Goal: Task Accomplishment & Management: Manage account settings

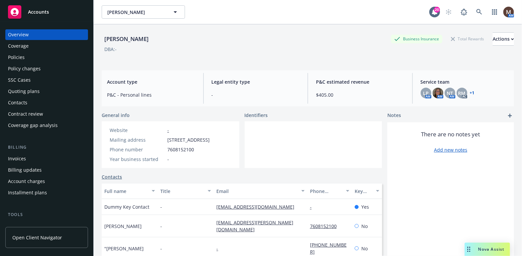
click at [26, 56] on div "Policies" at bounding box center [46, 57] width 77 height 11
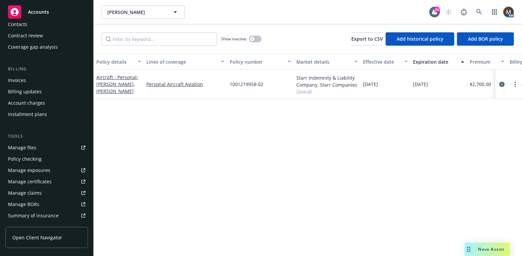
scroll to position [92, 0]
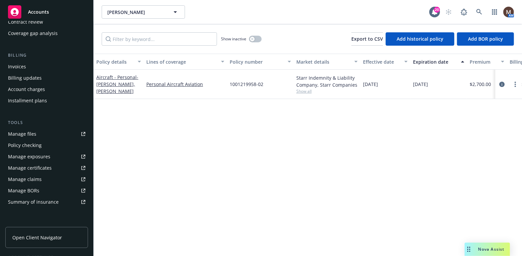
click at [45, 167] on div "Manage certificates" at bounding box center [30, 168] width 44 height 11
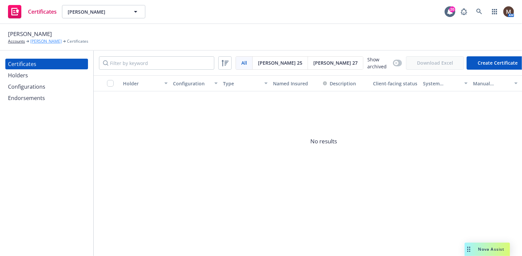
click at [45, 39] on link "Rand V. Christensen" at bounding box center [45, 41] width 31 height 6
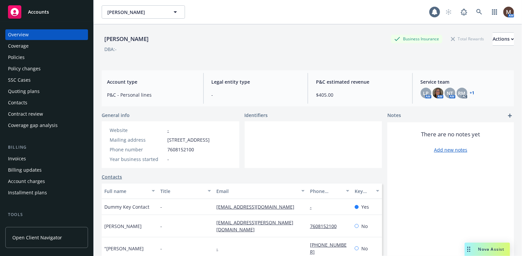
click at [15, 56] on div "Policies" at bounding box center [16, 57] width 17 height 11
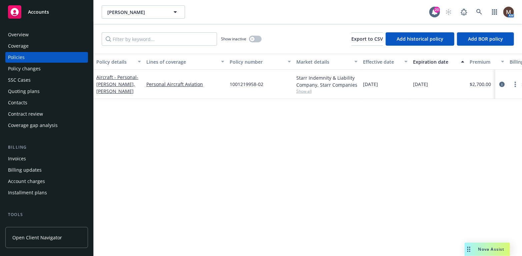
click at [19, 55] on div "Policies" at bounding box center [16, 57] width 17 height 11
click at [35, 102] on div "Contacts" at bounding box center [46, 102] width 77 height 11
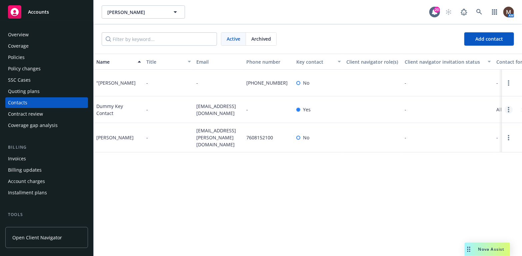
click at [508, 112] on icon "Open options" at bounding box center [508, 109] width 1 height 5
click at [453, 109] on link "Archive" at bounding box center [465, 109] width 75 height 13
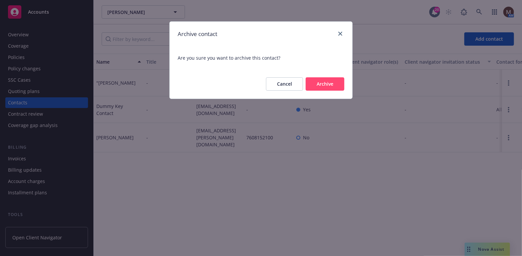
click at [345, 180] on div "Archive contact Are you sure you want to archive this contact? Cancel Archive" at bounding box center [261, 128] width 522 height 256
click at [289, 83] on button "Cancel" at bounding box center [284, 83] width 37 height 13
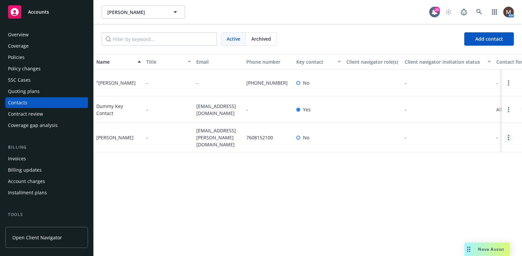
click at [509, 142] on link "Open options" at bounding box center [508, 138] width 8 height 8
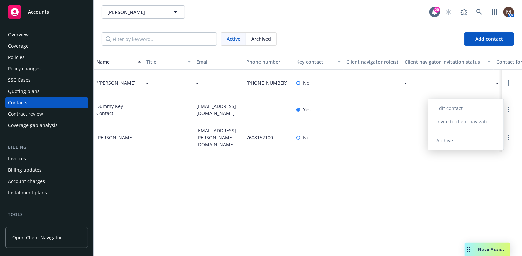
click at [453, 109] on link "Edit contact" at bounding box center [465, 108] width 75 height 13
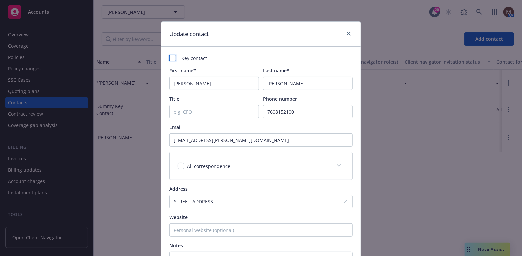
click at [170, 56] on div at bounding box center [172, 58] width 7 height 7
checkbox input "true"
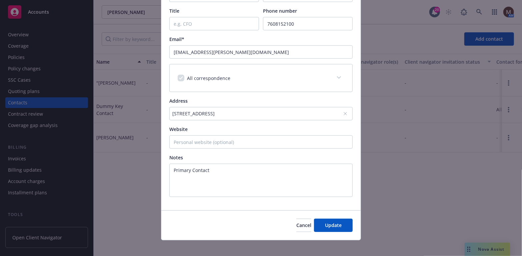
scroll to position [93, 0]
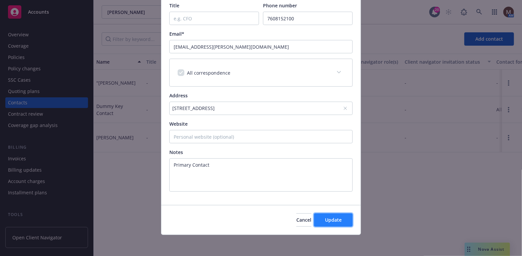
click at [338, 220] on span "Update" at bounding box center [333, 220] width 17 height 6
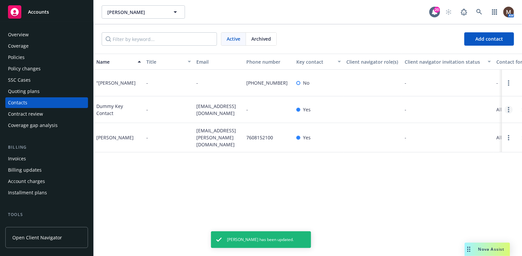
click at [508, 110] on circle "Open options" at bounding box center [508, 109] width 1 height 1
click at [448, 107] on link "Archive" at bounding box center [465, 109] width 75 height 13
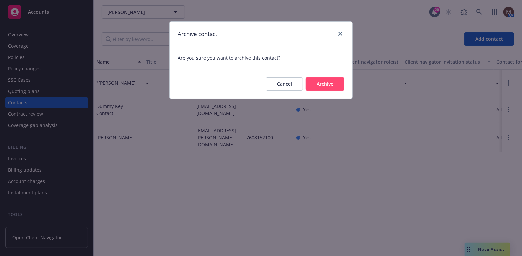
click at [331, 83] on button "Archive" at bounding box center [324, 83] width 39 height 13
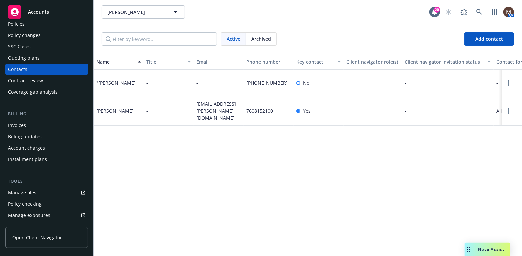
scroll to position [67, 0]
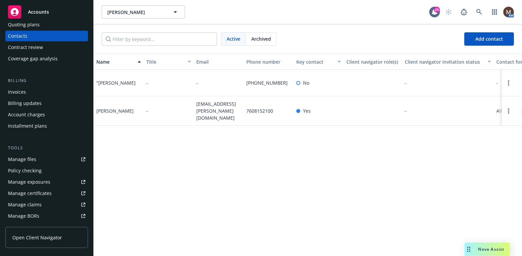
click at [28, 157] on div "Manage files" at bounding box center [22, 159] width 28 height 11
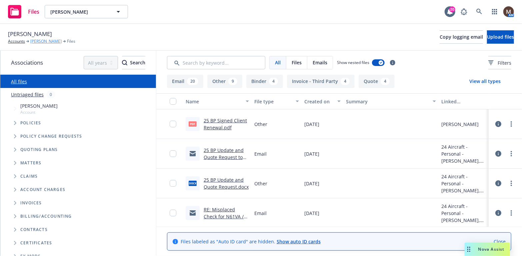
click at [52, 40] on link "[PERSON_NAME]" at bounding box center [45, 41] width 31 height 6
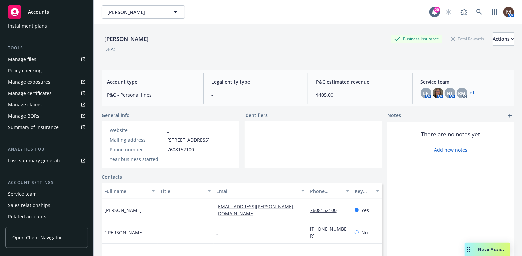
scroll to position [189, 0]
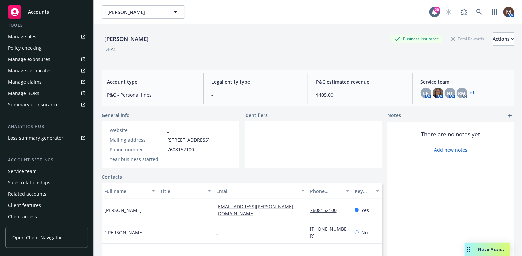
drag, startPoint x: 35, startPoint y: 168, endPoint x: 39, endPoint y: 168, distance: 4.3
click at [35, 168] on div "Service team" at bounding box center [22, 171] width 29 height 11
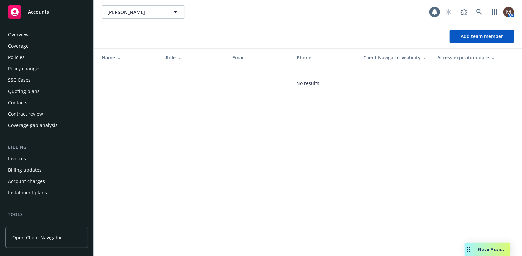
scroll to position [189, 0]
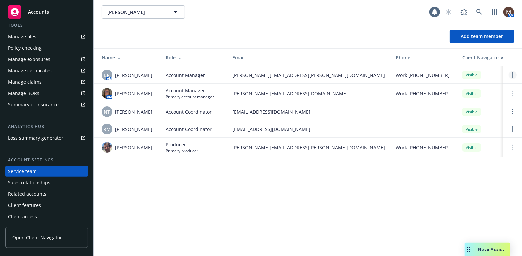
click at [511, 74] on link "Open options" at bounding box center [512, 75] width 8 height 8
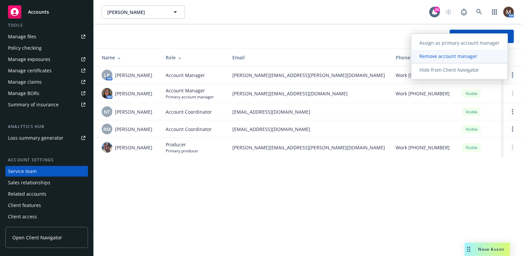
click at [448, 56] on span "Remove account manager" at bounding box center [448, 56] width 74 height 6
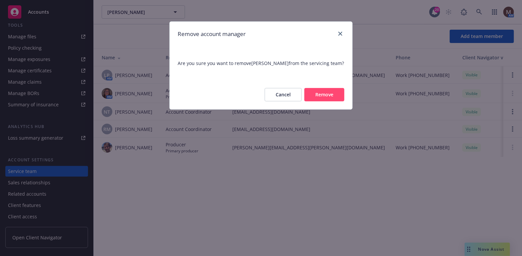
click at [337, 93] on button "Remove" at bounding box center [324, 94] width 40 height 13
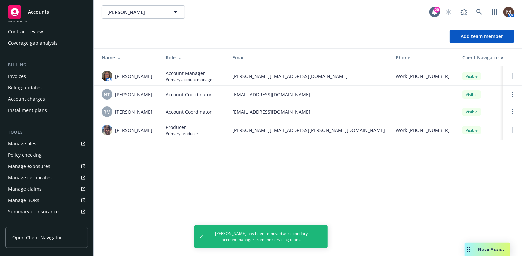
scroll to position [0, 0]
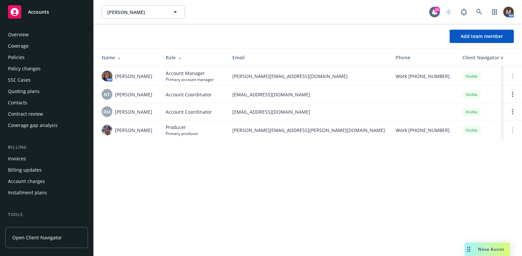
click at [16, 55] on div "Policies" at bounding box center [16, 57] width 17 height 11
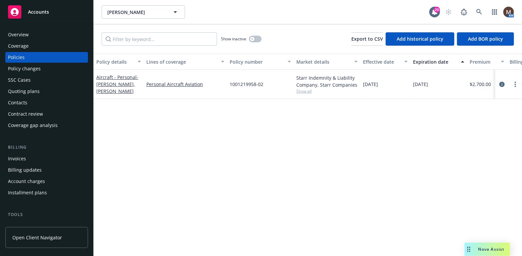
scroll to position [33, 0]
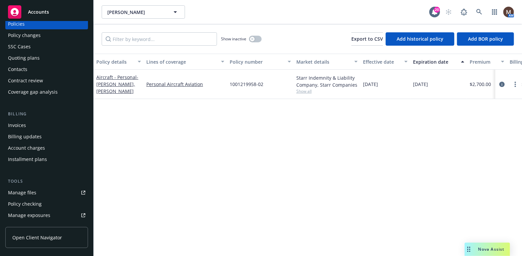
click at [21, 192] on div "Manage files" at bounding box center [22, 192] width 28 height 11
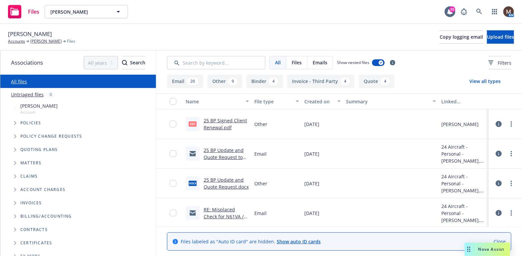
click at [221, 120] on link "25 BP Signed Client Renewal.pdf" at bounding box center [225, 123] width 43 height 13
click at [222, 209] on link "RE: Misplaced Check for N61VA / Payment Options" at bounding box center [224, 216] width 40 height 20
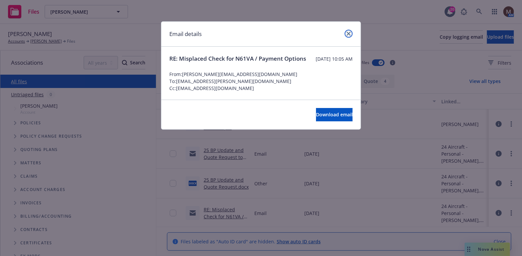
click at [349, 32] on icon "close" at bounding box center [348, 34] width 4 height 4
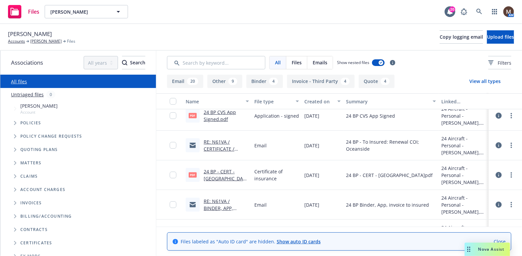
scroll to position [167, 0]
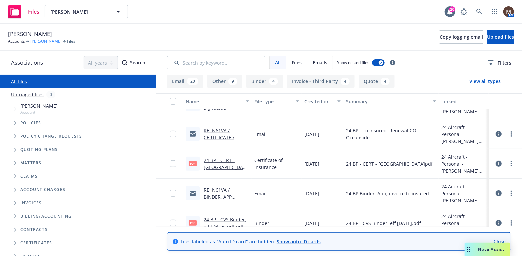
click at [51, 40] on link "Rand V. Christensen" at bounding box center [45, 41] width 31 height 6
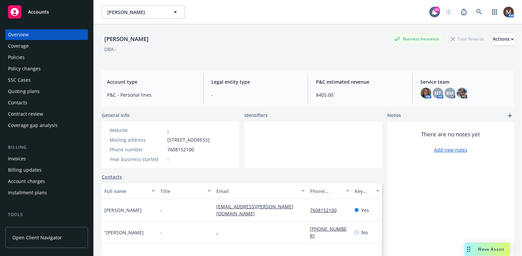
click at [16, 54] on div "Policies" at bounding box center [16, 57] width 17 height 11
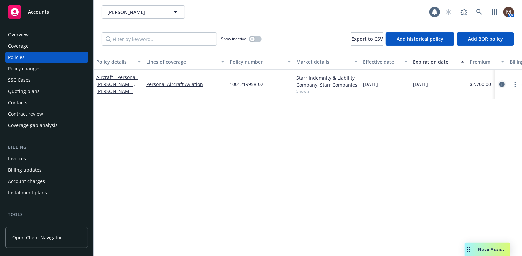
click at [502, 83] on icon "circleInformation" at bounding box center [501, 84] width 5 height 5
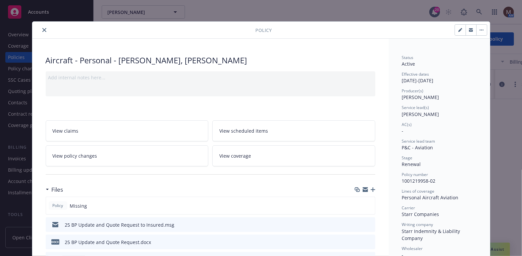
click at [42, 28] on icon "close" at bounding box center [44, 30] width 4 height 4
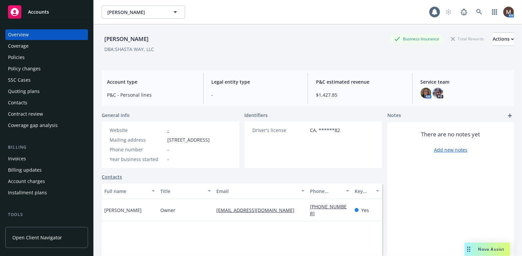
click at [21, 55] on div "Policies" at bounding box center [16, 57] width 17 height 11
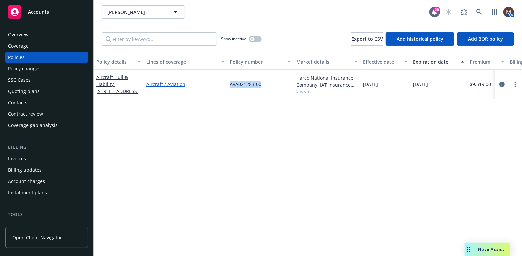
drag, startPoint x: 266, startPoint y: 82, endPoint x: 214, endPoint y: 85, distance: 52.7
click at [214, 85] on div "Aircraft Hull & Liability - 518 SHASTA WAY MILL VALLEY, CA 94941 Aircraft / Avi…" at bounding box center [415, 84] width 643 height 29
copy div "AVA021283-00"
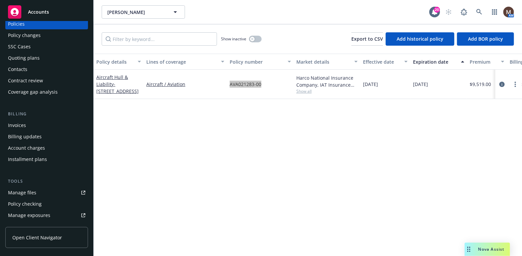
scroll to position [67, 0]
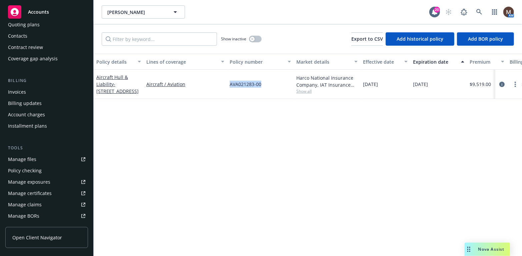
click at [30, 158] on div "Manage files" at bounding box center [22, 159] width 28 height 11
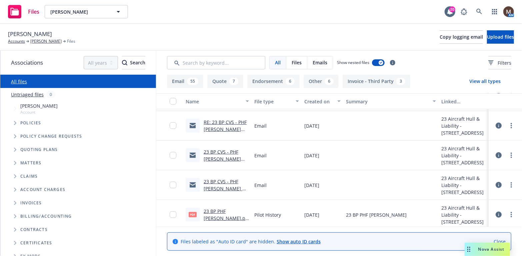
scroll to position [1732, 0]
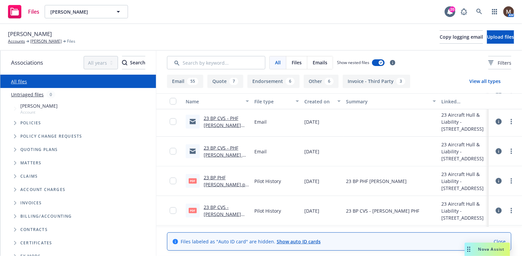
click at [227, 147] on link "23 BP CVS - PHF Boyd & Norman - Shasta Way, LLC N518TD" at bounding box center [225, 158] width 42 height 27
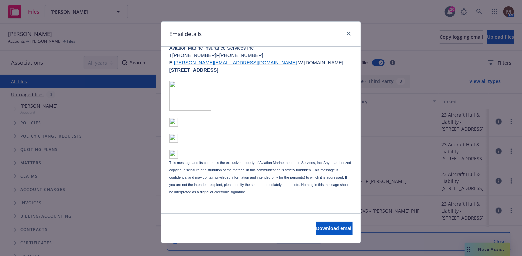
scroll to position [138, 0]
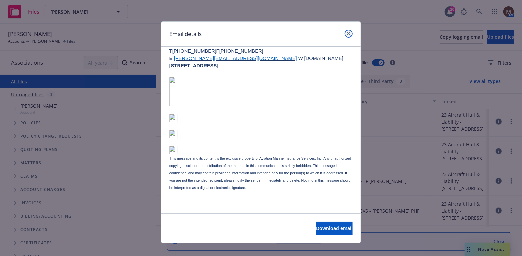
click at [347, 32] on icon "close" at bounding box center [348, 34] width 4 height 4
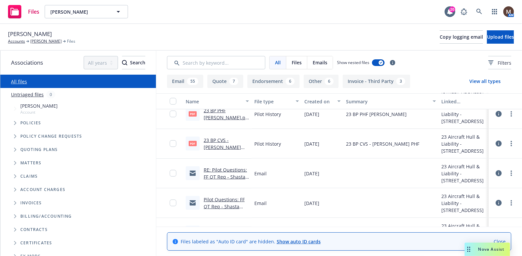
scroll to position [1799, 0]
click at [224, 169] on link "RE: Pilot Questions: FF QT Req - Shasta Way LLC - 518TD - need the full flight/…" at bounding box center [225, 186] width 43 height 41
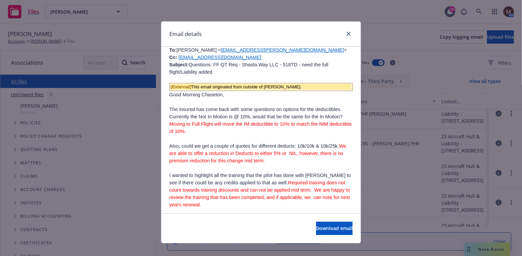
scroll to position [1166, 0]
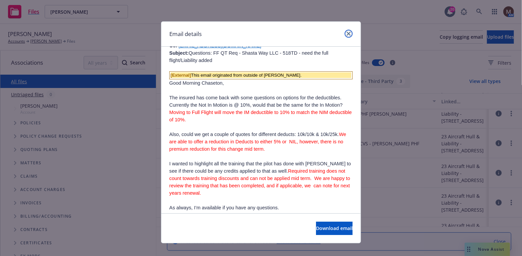
click at [347, 30] on link "close" at bounding box center [348, 34] width 8 height 8
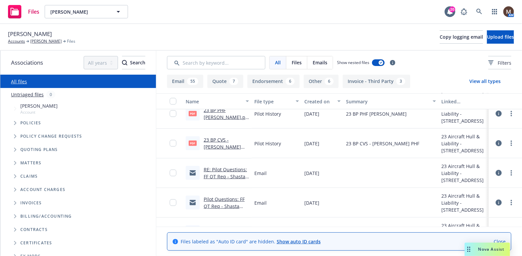
drag, startPoint x: 43, startPoint y: 39, endPoint x: 56, endPoint y: 50, distance: 17.5
click at [43, 39] on link "[PERSON_NAME]" at bounding box center [45, 41] width 31 height 6
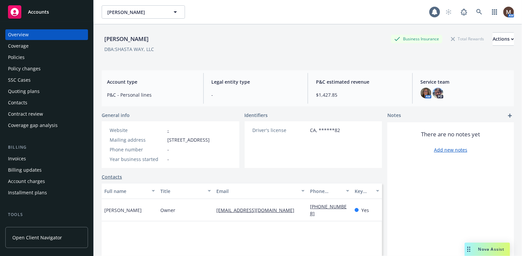
click at [24, 54] on div "Policies" at bounding box center [46, 57] width 77 height 11
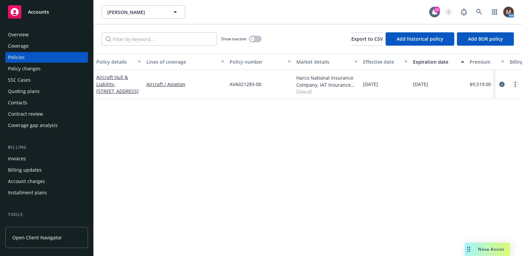
click at [515, 83] on icon "more" at bounding box center [514, 84] width 1 height 5
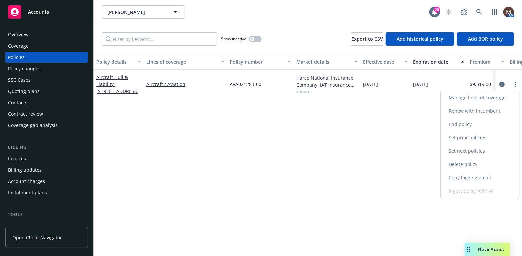
click at [493, 111] on link "Renew with incumbent" at bounding box center [480, 110] width 78 height 13
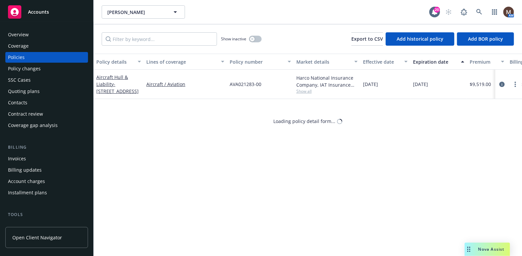
select select "12"
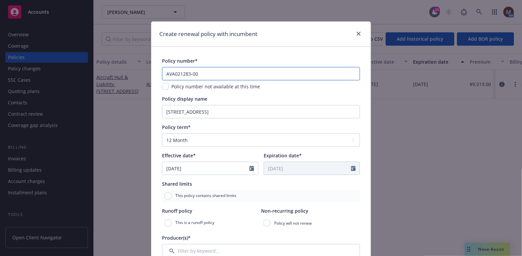
drag, startPoint x: 199, startPoint y: 73, endPoint x: 192, endPoint y: 73, distance: 6.3
click at [192, 73] on input "AVA021283-00" at bounding box center [261, 73] width 198 height 13
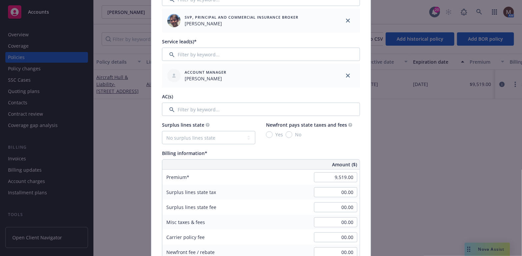
scroll to position [267, 0]
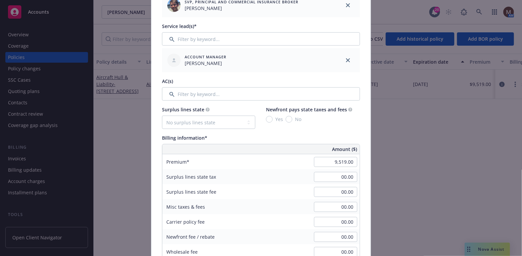
type input "AVA021283-01"
click at [339, 157] on input "9,519.00" at bounding box center [335, 162] width 43 height 10
type input "8,303.00"
click at [321, 183] on div "00.00" at bounding box center [335, 177] width 48 height 15
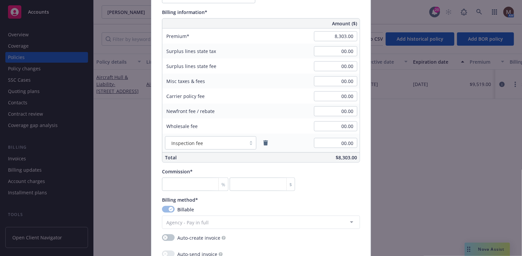
scroll to position [400, 0]
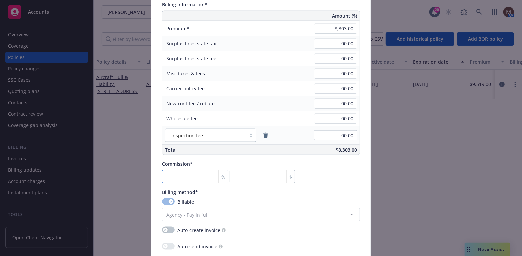
click at [181, 175] on input "number" at bounding box center [195, 176] width 66 height 13
type input "1"
type input "83.03"
type input "15"
type input "1245.45"
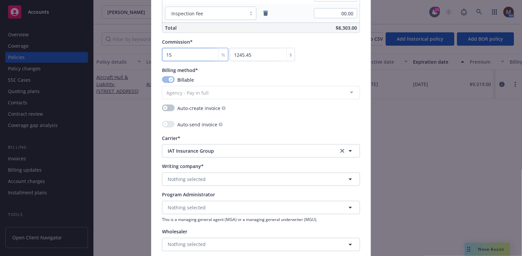
scroll to position [533, 0]
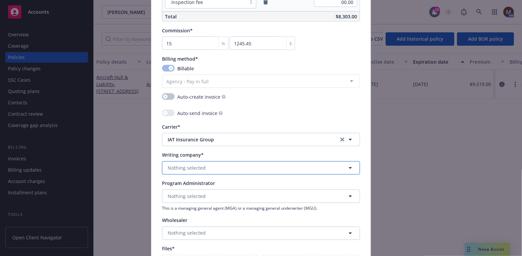
click at [179, 166] on span "Nothing selected" at bounding box center [187, 168] width 38 height 7
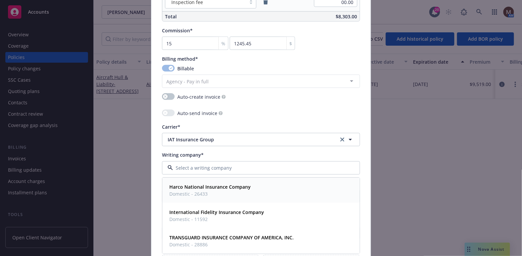
click at [191, 187] on strong "Harco National Insurance Company" at bounding box center [209, 187] width 81 height 6
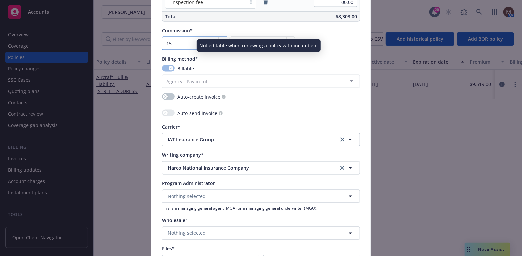
type input "1"
type input "83.03"
type input "16"
type input "1328.48"
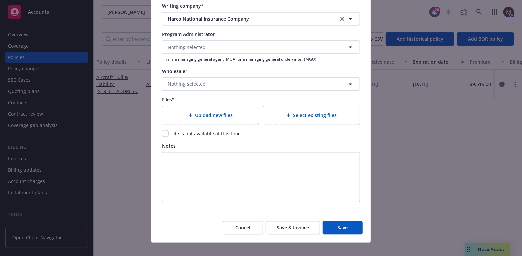
scroll to position [689, 0]
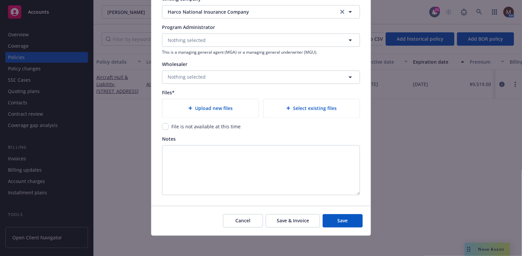
type input "16"
click at [169, 124] on div "File is not available at this time" at bounding box center [205, 126] width 73 height 7
click at [162, 125] on input "checkbox" at bounding box center [165, 126] width 7 height 7
checkbox input "true"
click at [341, 220] on span "Save" at bounding box center [342, 220] width 10 height 6
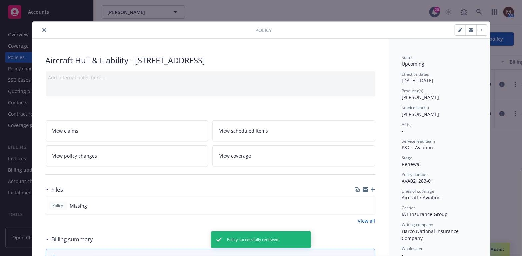
click at [42, 26] on button "close" at bounding box center [44, 30] width 8 height 8
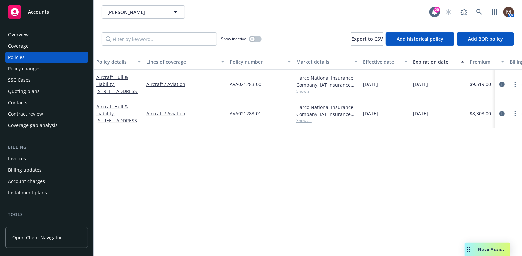
click at [20, 55] on div "Policies" at bounding box center [16, 57] width 17 height 11
click at [515, 111] on circle "more" at bounding box center [514, 111] width 1 height 1
click at [463, 205] on link "Copy logging email" at bounding box center [480, 206] width 78 height 13
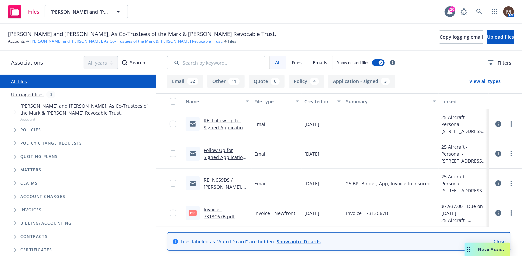
click at [81, 40] on link "Mark D. Saleh and Janet K. Saleh, As Co-Trustees of the Mark & Janet Saleh Revo…" at bounding box center [126, 41] width 192 height 6
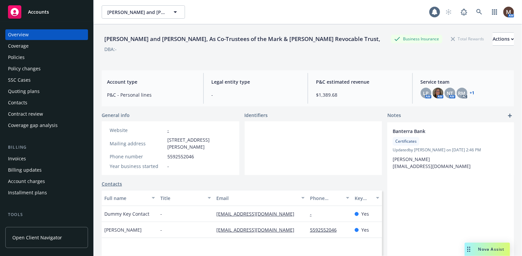
click at [21, 157] on div "Invoices" at bounding box center [17, 158] width 18 height 11
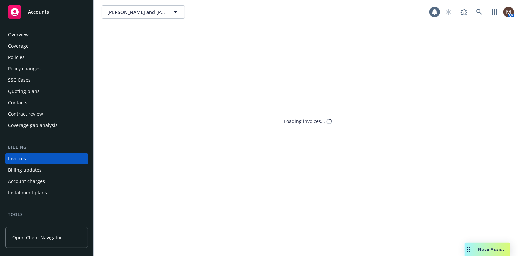
scroll to position [20, 0]
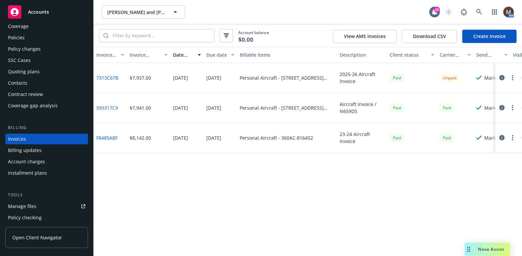
click at [27, 59] on div "SSC Cases" at bounding box center [19, 60] width 23 height 11
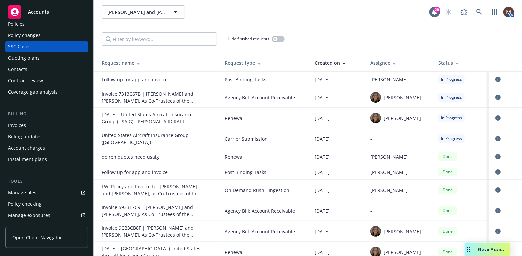
scroll to position [67, 0]
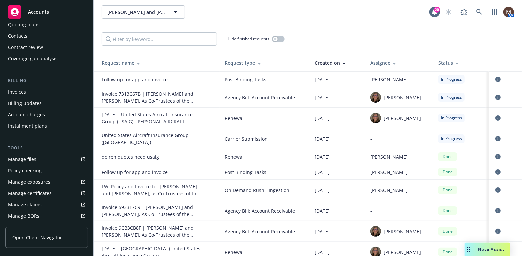
click at [33, 157] on div "Manage files" at bounding box center [22, 159] width 28 height 11
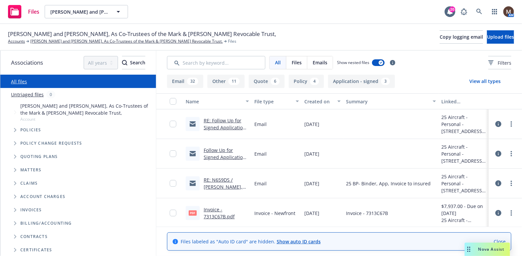
click at [214, 156] on link "Follow Up for Signed Application for Your 2025 Aircraft Business and Pleasure P…" at bounding box center [225, 164] width 43 height 34
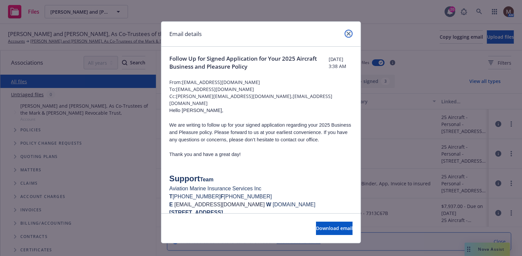
click at [346, 31] on link "close" at bounding box center [348, 34] width 8 height 8
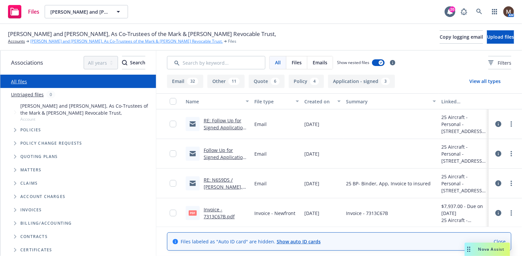
click at [102, 40] on link "[PERSON_NAME] and [PERSON_NAME], As Co-Trustees of the Mark & [PERSON_NAME] Rev…" at bounding box center [126, 41] width 192 height 6
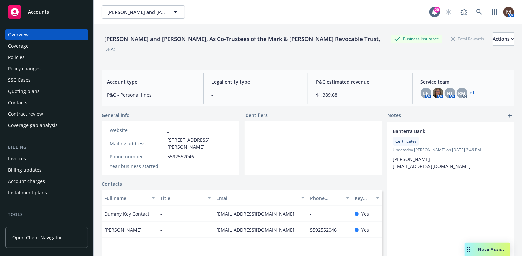
click at [28, 77] on div "SSC Cases" at bounding box center [19, 80] width 23 height 11
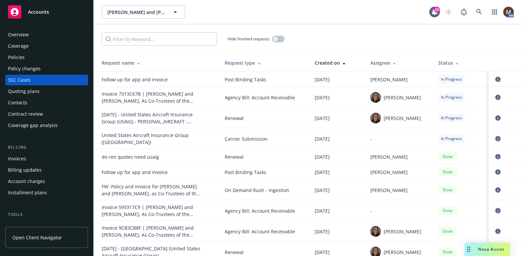
click at [23, 156] on div "Invoices" at bounding box center [17, 158] width 18 height 11
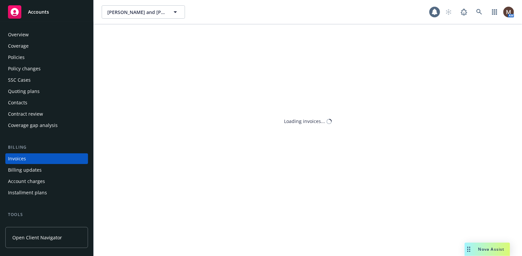
scroll to position [20, 0]
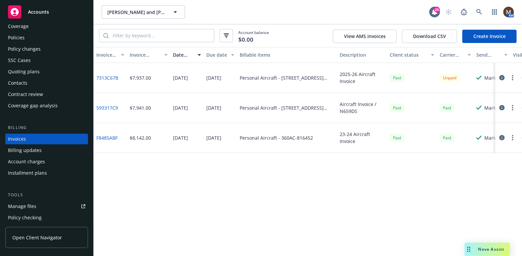
click at [114, 76] on link "7313C67B" at bounding box center [107, 77] width 22 height 7
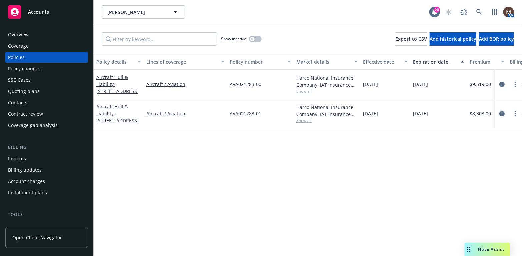
click at [501, 113] on icon "circleInformation" at bounding box center [501, 113] width 5 height 5
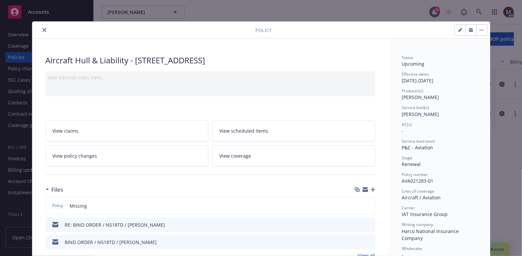
click at [370, 187] on icon "button" at bounding box center [372, 189] width 5 height 5
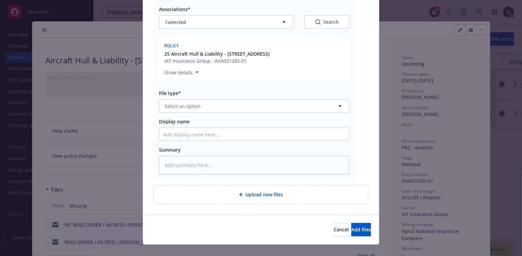
scroll to position [100, 0]
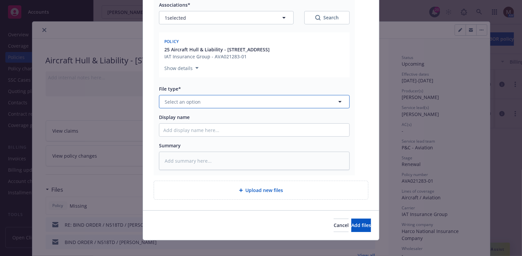
click at [338, 106] on icon "button" at bounding box center [340, 102] width 8 height 8
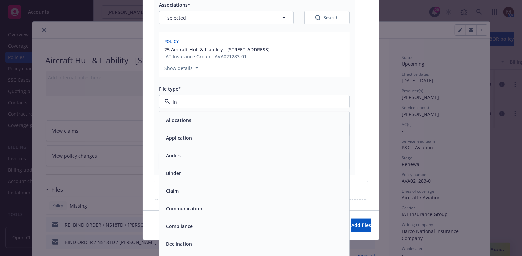
type input "inv"
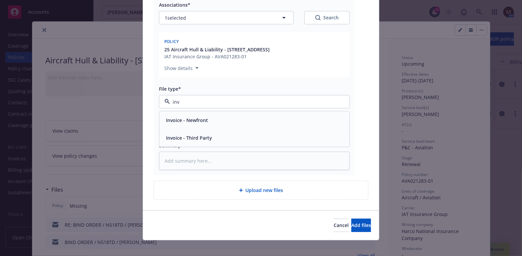
click at [239, 143] on div "Invoice - Third Party" at bounding box center [254, 138] width 182 height 10
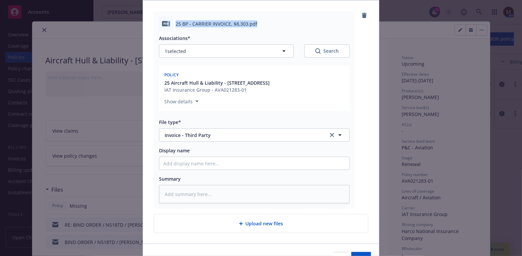
drag, startPoint x: 262, startPoint y: 30, endPoint x: 164, endPoint y: 27, distance: 98.0
click at [164, 27] on div "pdf 25 BP - CARRIER INVOICE, $8,303.pdf" at bounding box center [254, 24] width 191 height 14
copy div "f 25 BP - CARRIER INVOICE, $8,303.pdf"
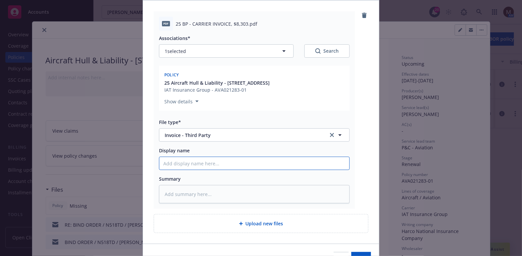
click at [167, 168] on input "Display name" at bounding box center [254, 163] width 190 height 13
paste input "f 25 BP - CARRIER INVOICE, $8,303.pdf"
type textarea "x"
type input "f 25 BP - CARRIER INVOICE, $8,303.pdf"
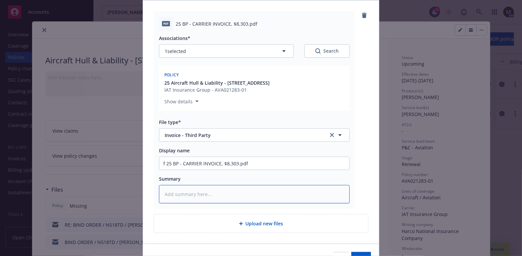
click at [164, 201] on textarea at bounding box center [254, 194] width 191 height 18
paste textarea "f 25 BP - CARRIER INVOICE, $8,303.pdf"
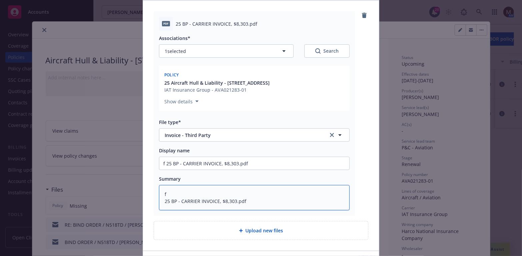
type textarea "x"
type textarea "f 25 BP - CARRIER INVOICE, $8,303.pdf"
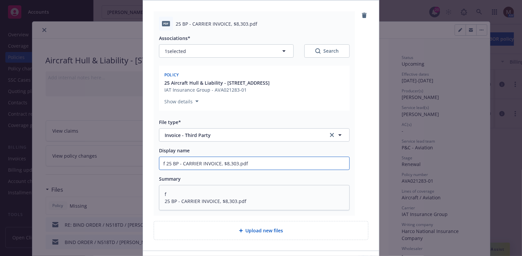
drag, startPoint x: 163, startPoint y: 169, endPoint x: 151, endPoint y: 169, distance: 12.0
click at [154, 169] on div "pdf 25 BP - CARRIER INVOICE, $8,303.pdf Associations* 1 selected Search Policy …" at bounding box center [254, 113] width 201 height 204
type textarea "x"
type input "25 BP - CARRIER INVOICE, $8,303.pdf"
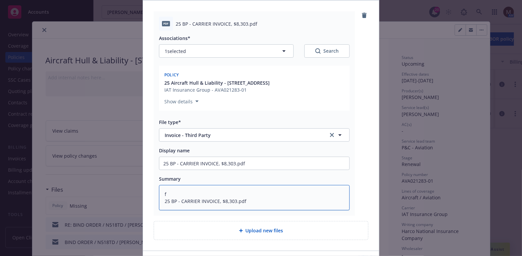
drag, startPoint x: 165, startPoint y: 200, endPoint x: 156, endPoint y: 201, distance: 9.3
click at [156, 201] on div "pdf 25 BP - CARRIER INVOICE, $8,303.pdf Associations* 1 selected Search Policy …" at bounding box center [254, 113] width 201 height 204
type textarea "x"
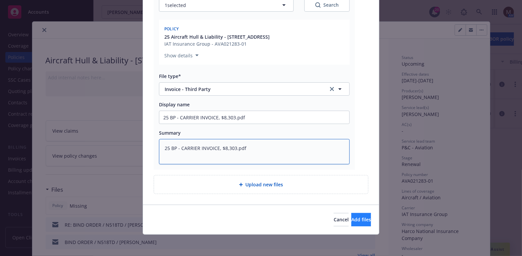
type textarea "25 BP - CARRIER INVOICE, $8,303.pdf"
click at [354, 217] on span "Add files" at bounding box center [361, 219] width 20 height 6
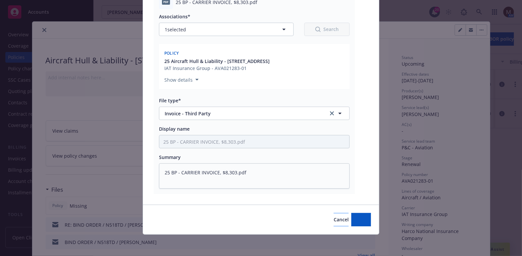
type textarea "x"
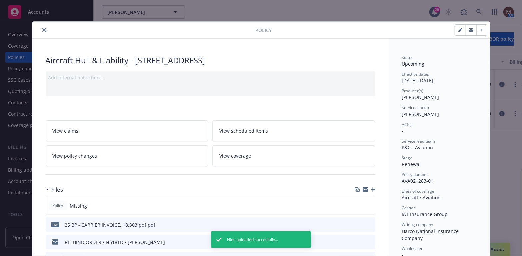
click at [42, 28] on icon "close" at bounding box center [44, 30] width 4 height 4
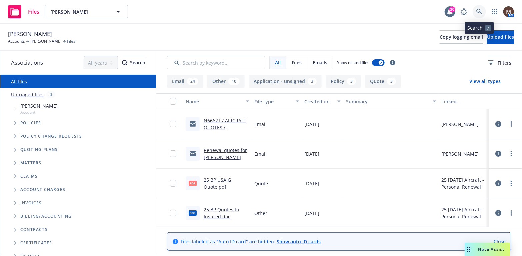
click at [478, 11] on icon at bounding box center [479, 12] width 6 height 6
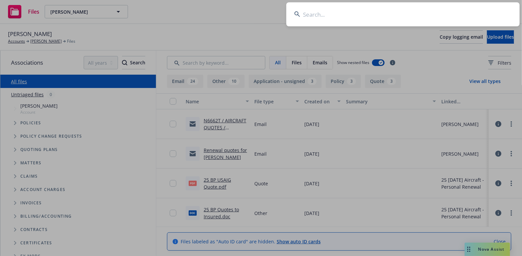
click at [306, 12] on input at bounding box center [402, 14] width 233 height 24
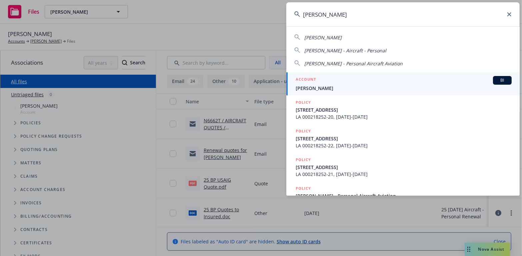
type input "roderic spaul"
drag, startPoint x: 313, startPoint y: 86, endPoint x: 300, endPoint y: 85, distance: 13.0
click at [313, 85] on span "[PERSON_NAME]" at bounding box center [403, 88] width 216 height 7
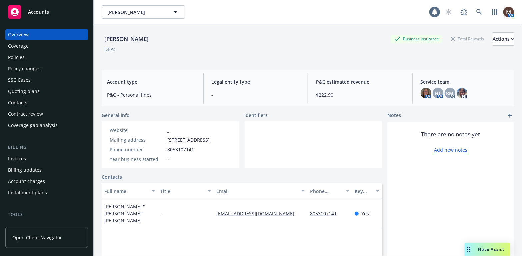
click at [17, 55] on div "Policies" at bounding box center [16, 57] width 17 height 11
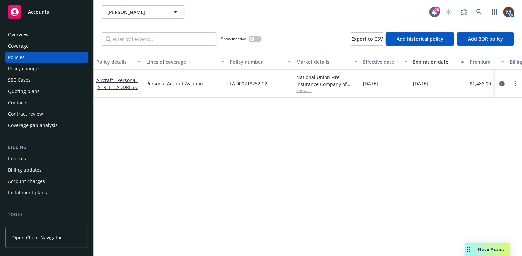
click at [23, 156] on div "Invoices" at bounding box center [17, 158] width 18 height 11
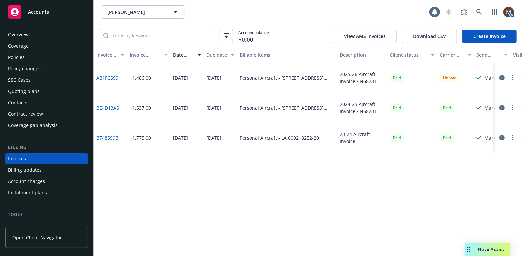
scroll to position [20, 0]
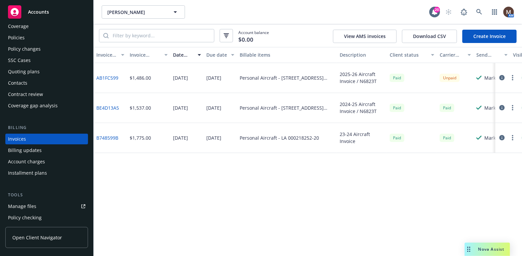
click at [31, 204] on div "Manage files" at bounding box center [22, 206] width 28 height 11
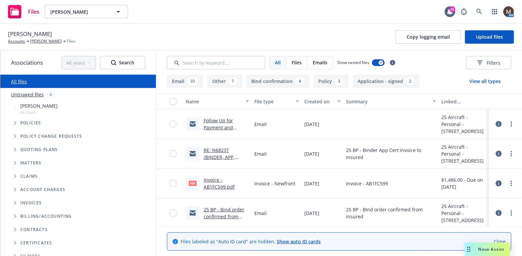
click at [212, 126] on link "Follow Up for Payment and Signed Application for Your 2025 Aircraft Business an…" at bounding box center [225, 137] width 43 height 41
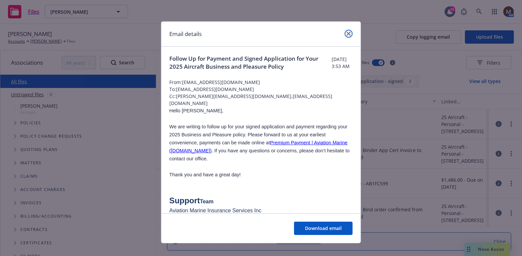
click at [346, 33] on icon "close" at bounding box center [348, 34] width 4 height 4
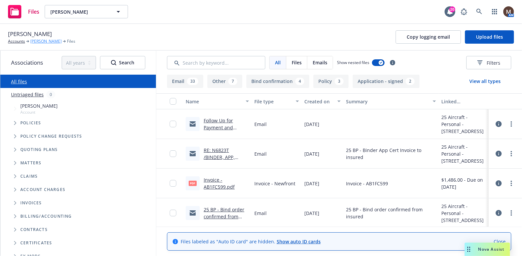
click at [48, 40] on link "[PERSON_NAME]" at bounding box center [45, 41] width 31 height 6
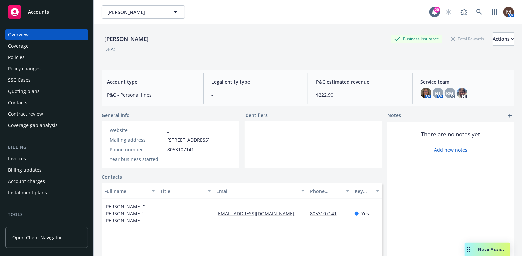
click at [20, 156] on div "Invoices" at bounding box center [17, 158] width 18 height 11
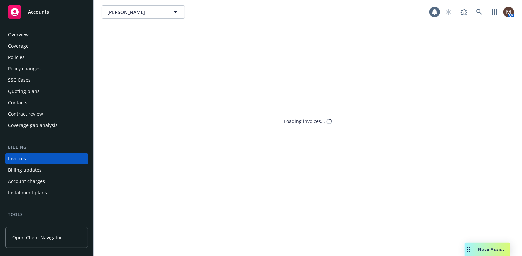
scroll to position [20, 0]
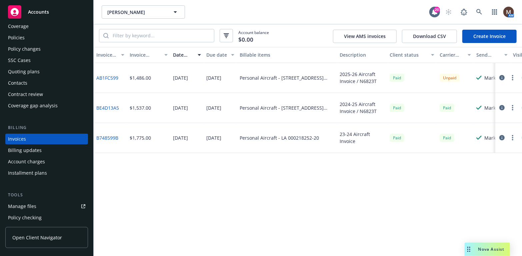
click at [105, 76] on link "AB1FC599" at bounding box center [107, 77] width 22 height 7
drag, startPoint x: 28, startPoint y: 36, endPoint x: 44, endPoint y: 41, distance: 16.4
click at [28, 36] on div "Policies" at bounding box center [46, 37] width 77 height 11
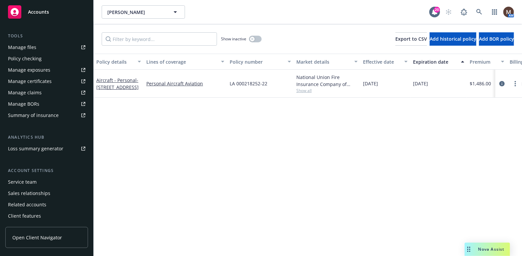
scroll to position [181, 0]
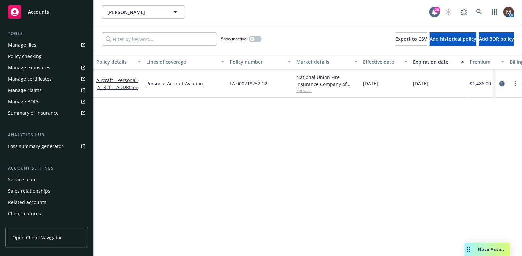
click at [33, 177] on div "Service team" at bounding box center [22, 179] width 29 height 11
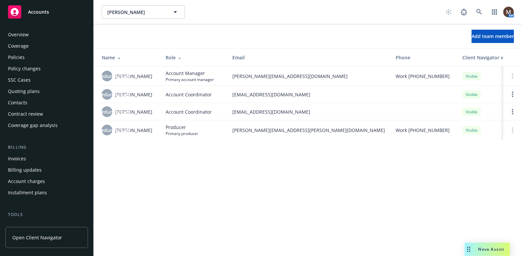
scroll to position [189, 0]
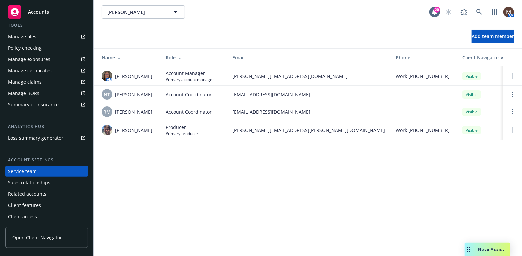
click at [30, 36] on div "Manage files" at bounding box center [22, 36] width 28 height 11
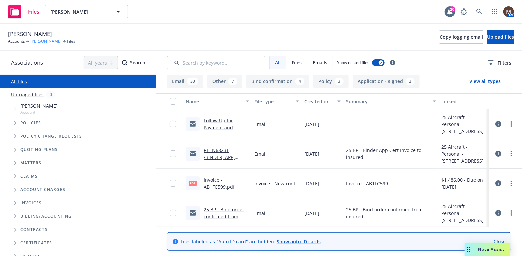
click at [54, 40] on link "[PERSON_NAME]" at bounding box center [45, 41] width 31 height 6
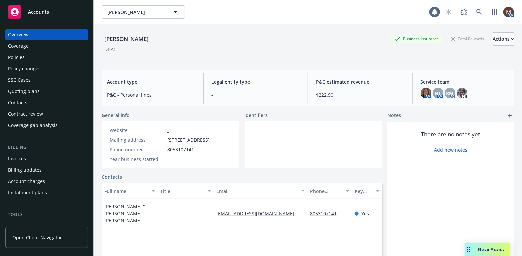
click at [23, 56] on div "Policies" at bounding box center [16, 57] width 17 height 11
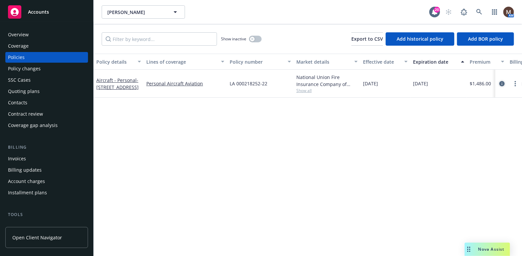
click at [503, 83] on icon "circleInformation" at bounding box center [501, 83] width 5 height 5
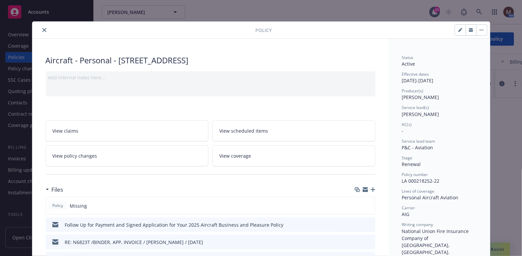
click at [371, 187] on icon "button" at bounding box center [372, 189] width 5 height 5
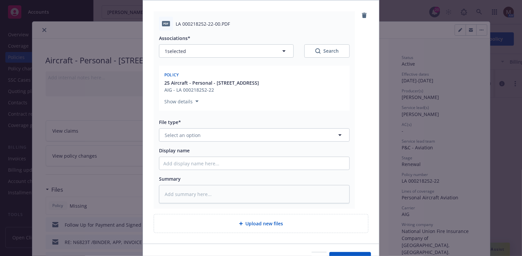
scroll to position [100, 0]
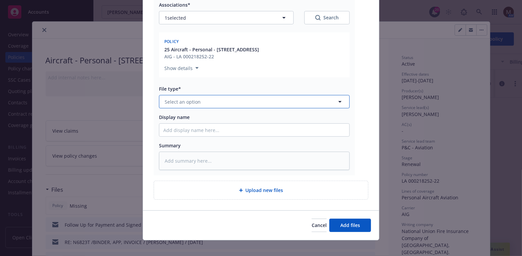
click at [337, 99] on icon "button" at bounding box center [340, 102] width 8 height 8
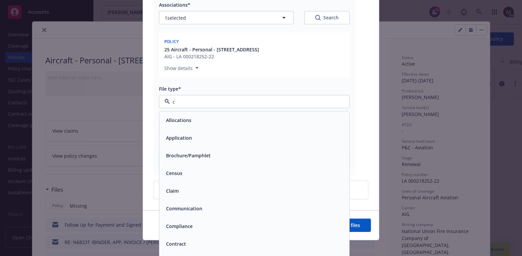
type input "co"
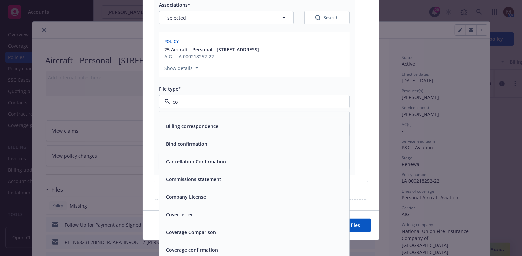
click at [209, 249] on span "Coverage confirmation" at bounding box center [192, 250] width 52 height 7
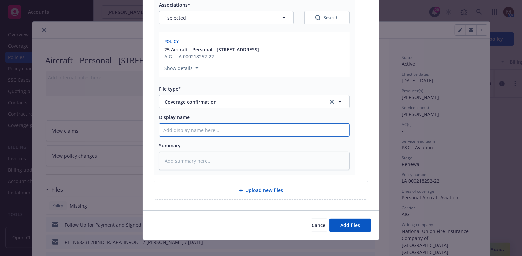
click at [171, 125] on input "Display name" at bounding box center [254, 130] width 190 height 13
type textarea "x"
type input "2"
type textarea "x"
type input "25"
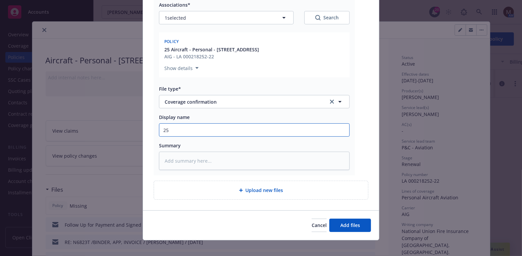
type textarea "x"
type input "25"
type textarea "x"
type input "25 B"
type textarea "x"
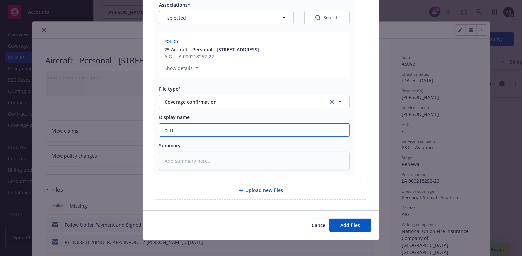
type input "25 BP"
type textarea "x"
type input "25 BP"
type textarea "x"
type input "25 BP -"
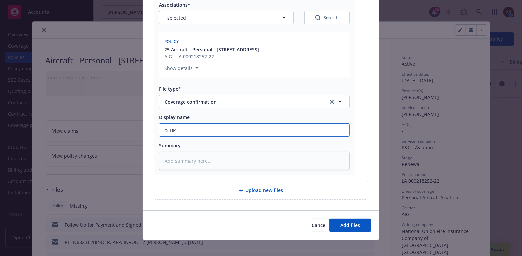
type textarea "x"
type input "25 BP -"
type textarea "x"
type input "25 BP - A"
type textarea "x"
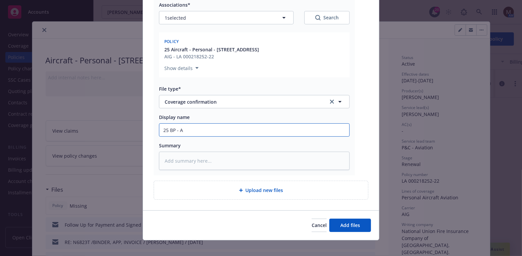
type input "25 BP - AI"
type textarea "x"
type input "25 BP - AIG"
type textarea "x"
type input "25 BP - AIG C"
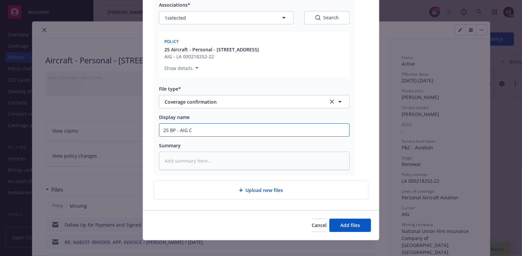
type textarea "x"
type input "25 BP - AIG Co"
type textarea "x"
type input "25 BP - AIG Conf"
type textarea "x"
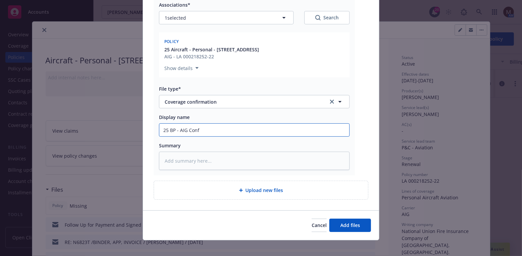
type input "25 BP - AIG Confi"
type textarea "x"
type input "25 BP - AIG Confirm"
type textarea "x"
type input "25 BP - AIG Confirma"
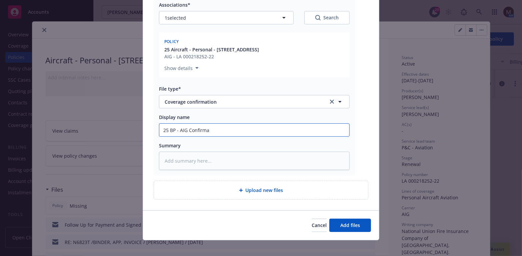
type textarea "x"
type input "25 BP - AIG Confirmat"
type textarea "x"
type input "25 BP - AIG Confirmati"
type textarea "x"
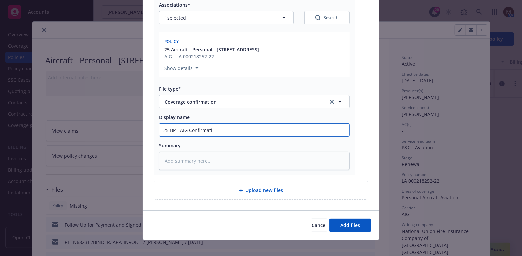
type input "25 BP - AIG Confirmatio"
type textarea "x"
type input "25 BP - AIG Confirmation"
type textarea "x"
type input "25 BP - AIG Confirmation"
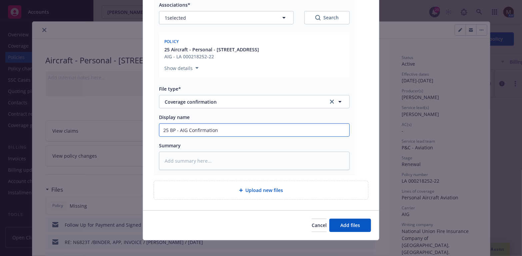
type textarea "x"
type input "25 BP - AIG Confirmation o"
type textarea "x"
type input "25 BP - AIG Confirmation of"
type textarea "x"
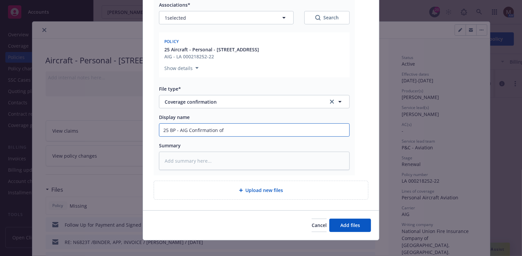
type input "25 BP - AIG Confirmation of"
type textarea "x"
type input "25 BP - AIG Confirmation of C"
type textarea "x"
type input "25 BP - AIG Confirmation of Co"
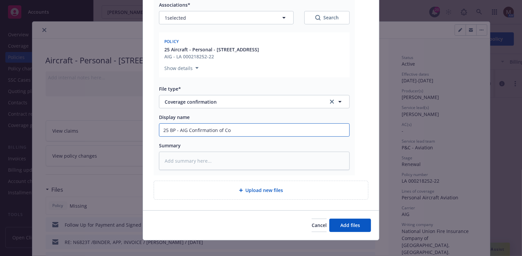
type textarea "x"
type input "25 BP - AIG Confirmation of Cov"
type textarea "x"
type input "25 BP - AIG Confirmation of Cove"
type textarea "x"
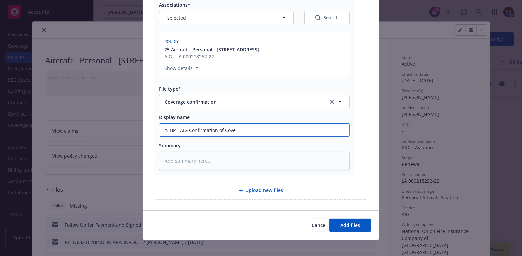
type input "25 BP - AIG Confirmation of Cover"
type textarea "x"
type input "25 BP - AIG Confirmation of Covera"
type textarea "x"
type input "25 BP - AIG Confirmation of Coverag"
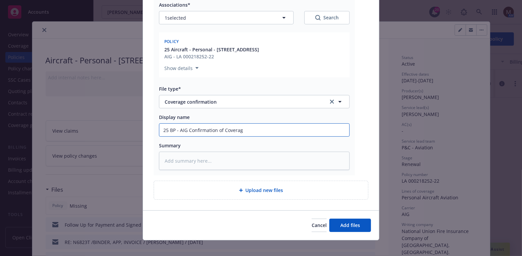
type textarea "x"
type input "25 BP - AIG Confirmation of Coverage"
type textarea "x"
type input "25 BP - AIG Confirmation of Coverage,"
type textarea "x"
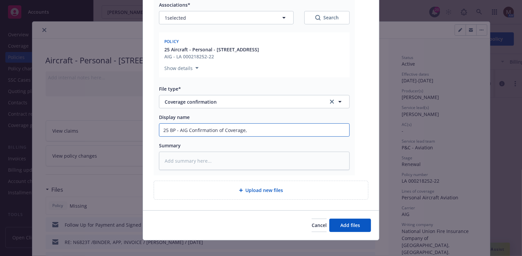
type input "25 BP - AIG Confirmation of Coverage,"
type textarea "x"
type input "25 BP - AIG Confirmation of Coverage, e"
type textarea "x"
type input "25 BP - AIG Confirmation of Coverage, ef"
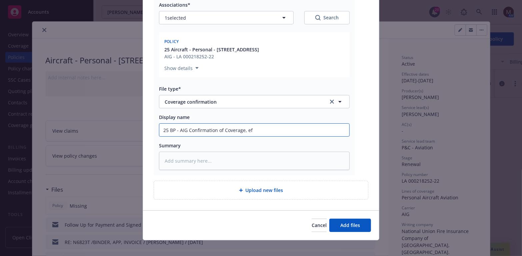
type textarea "x"
type input "25 BP - AIG Confirmation of Coverage, eff"
type textarea "x"
type input "25 BP - AIG Confirmation of Coverage, eff"
type textarea "x"
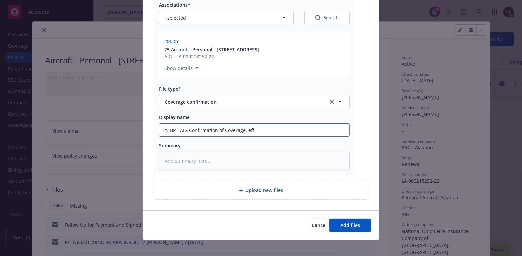
type input "25 BP - AIG Confirmation of Coverage, eff 0"
type textarea "x"
type input "25 BP - AIG Confirmation of Coverage, eff 09"
type textarea "x"
type input "25 BP - AIG Confirmation of Coverage, eff 09."
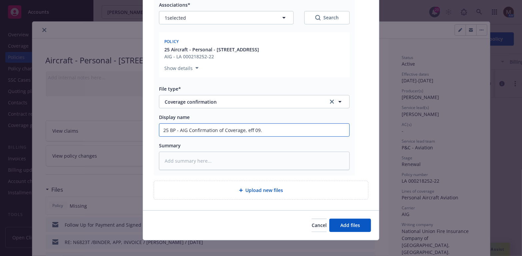
type textarea "x"
type input "25 BP - AIG Confirmation of Coverage, eff 09.0"
type textarea "x"
type input "25 BP - AIG Confirmation of Coverage, eff 09.05"
type textarea "x"
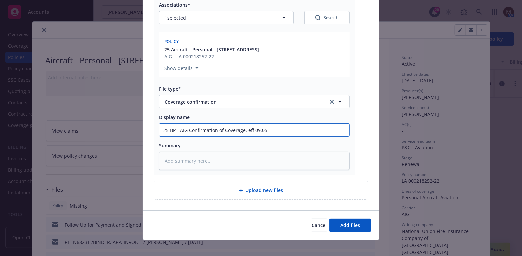
type input "25 BP - AIG Confirmation of Coverage, eff 09.05."
type textarea "x"
type input "25 BP - AIG Confirmation of Coverage, eff 09.05.2"
type textarea "x"
type input "25 BP - AIG Confirmation of Coverage, eff [DATE]"
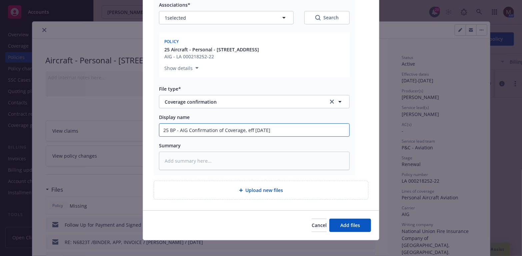
type textarea "x"
type input "25 BP - AIG Confirmation of Coverage, eff 09.05.202"
type textarea "x"
drag, startPoint x: 285, startPoint y: 127, endPoint x: 144, endPoint y: 131, distance: 141.0
click at [144, 131] on div "PDF LA 000218252-22-00.PDF Associations* 1 selected Search Policy 25 Aircraft -…" at bounding box center [261, 88] width 236 height 243
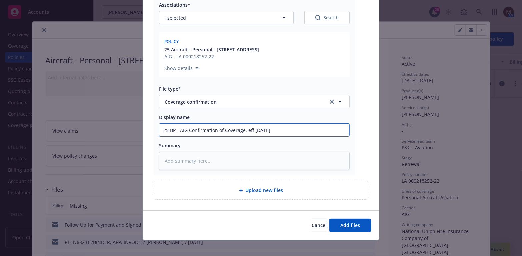
type input "25 BP - AIG Confirmation of Coverage, eff [DATE]"
click at [172, 155] on textarea at bounding box center [254, 161] width 191 height 18
paste textarea "25 BP - AIG Confirmation of Coverage, eff [DATE]"
type textarea "x"
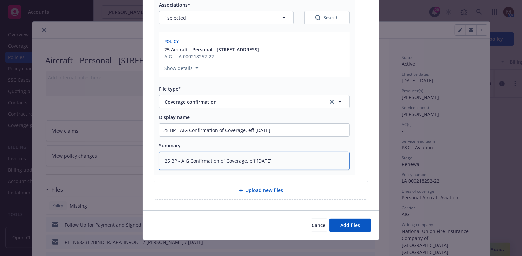
type textarea "25 BP - AIG Confirmation of Coverage, eff [DATE]"
type textarea "x"
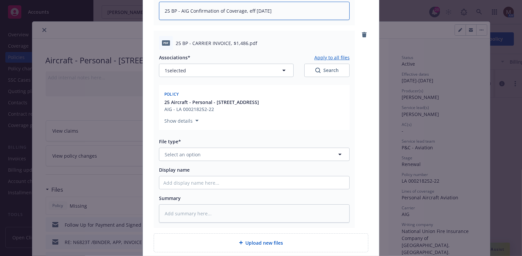
scroll to position [267, 0]
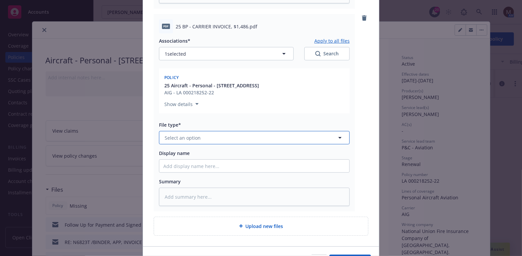
click at [338, 137] on icon "button" at bounding box center [339, 138] width 3 height 2
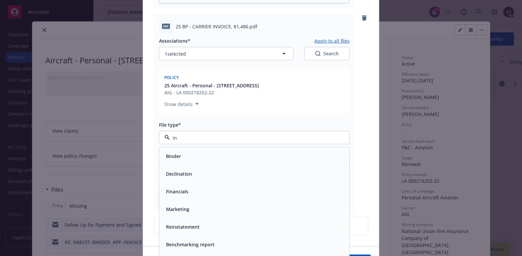
type input "inv"
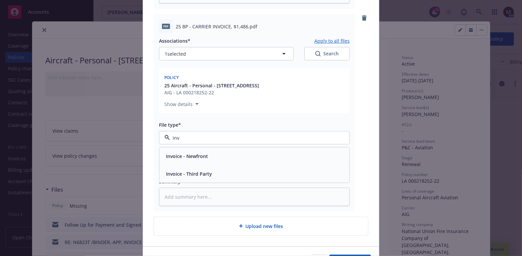
click at [261, 171] on div "Invoice - Third Party" at bounding box center [254, 174] width 182 height 10
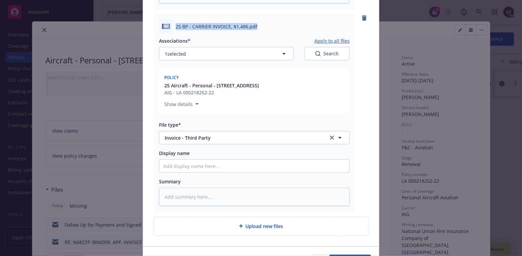
drag, startPoint x: 263, startPoint y: 29, endPoint x: 157, endPoint y: 27, distance: 105.6
click at [159, 27] on div "pdf 25 BP - CARRIER INVOICE, $1,486.pdf" at bounding box center [254, 26] width 191 height 14
copy div "pdf 25 BP - CARRIER INVOICE, $1,486.pdf"
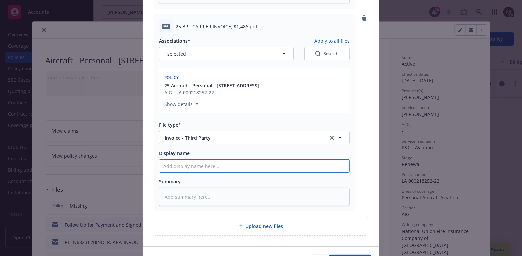
click at [174, 164] on input "Display name" at bounding box center [254, 166] width 190 height 13
paste input "pdf 25 BP - CARRIER INVOICE, $1,486.pdf"
type textarea "x"
type input "pdf 25 BP - CARRIER INVOICE, $1,486.pdf"
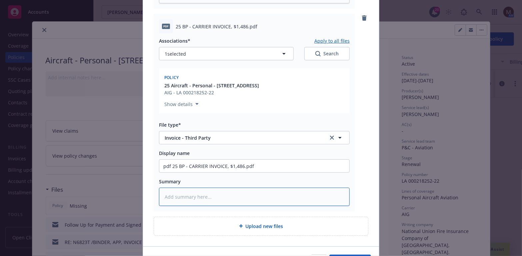
click at [167, 193] on textarea at bounding box center [254, 197] width 191 height 18
paste textarea "pdf 25 BP - CARRIER INVOICE, $1,486.pdf"
type textarea "x"
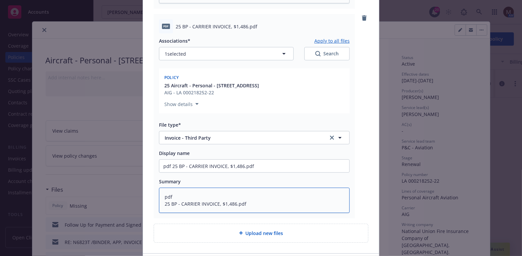
type textarea "pdf 25 BP - CARRIER INVOICE, $1,486.pdf"
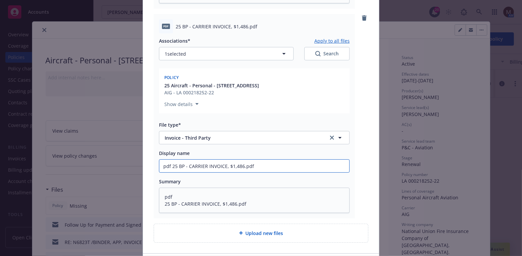
drag, startPoint x: 169, startPoint y: 165, endPoint x: 151, endPoint y: 165, distance: 17.7
click at [154, 165] on div "pdf 25 BP - CARRIER INVOICE, $1,486.pdf Associations* Apply to all files 1 sele…" at bounding box center [254, 116] width 201 height 204
type textarea "x"
type input "25 BP - CARRIER INVOICE, $1,486.pdf"
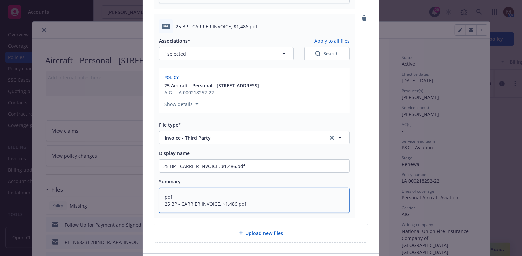
drag, startPoint x: 172, startPoint y: 196, endPoint x: 188, endPoint y: 210, distance: 21.0
click at [161, 196] on textarea "pdf 25 BP - CARRIER INVOICE, $1,486.pdf" at bounding box center [254, 200] width 191 height 25
type textarea "x"
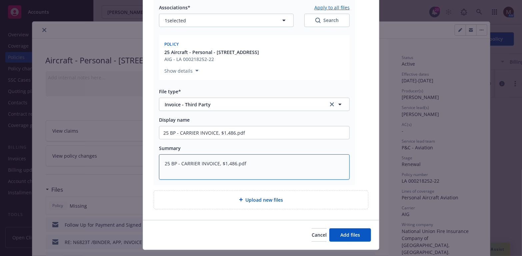
scroll to position [314, 0]
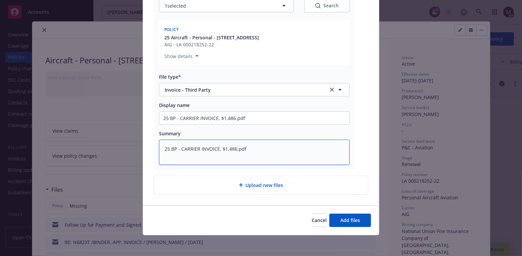
type textarea "25 BP - CARRIER INVOICE, $1,486.pdf"
type textarea "x"
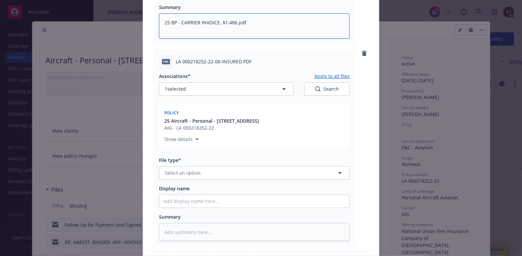
scroll to position [448, 0]
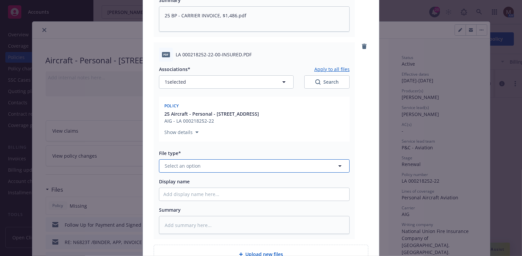
click at [337, 163] on icon "button" at bounding box center [340, 166] width 8 height 8
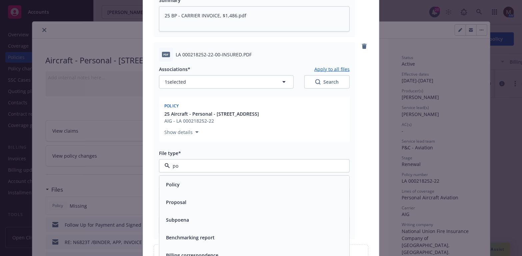
type input "pol"
click at [178, 186] on div "Policy" at bounding box center [254, 185] width 182 height 10
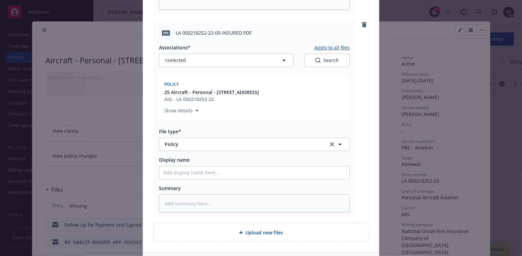
scroll to position [481, 0]
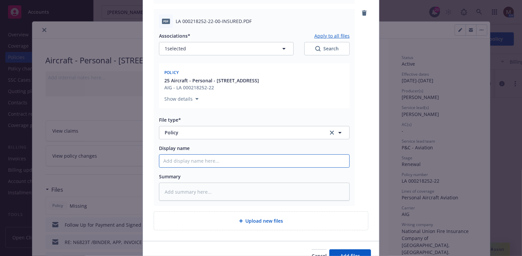
click at [172, 157] on input "Display name" at bounding box center [254, 161] width 190 height 13
type textarea "x"
type input "2"
type textarea "x"
type input "25"
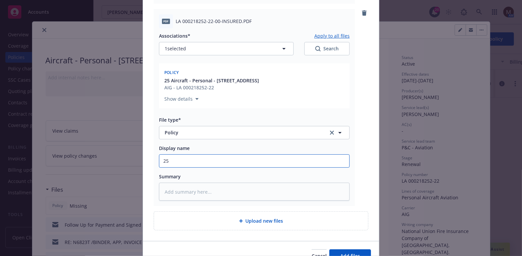
type textarea "x"
type input "25"
type textarea "x"
type input "25 B"
type textarea "x"
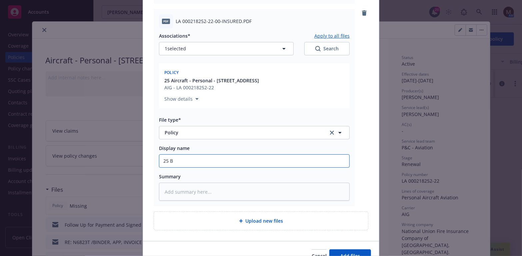
type input "25 BP"
type textarea "x"
type input "25 BP"
type textarea "x"
type input "25 BP -"
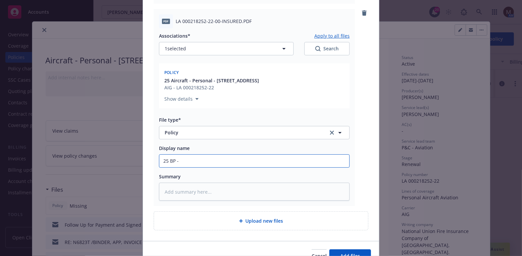
type textarea "x"
type input "25 BP - C"
type textarea "x"
type input "25 BP - Co"
type textarea "x"
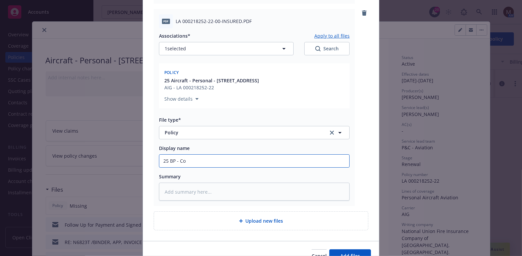
type input "25 BP - Con"
type textarea "x"
type input "25 BP - Co"
type textarea "x"
type input "25 BP - C"
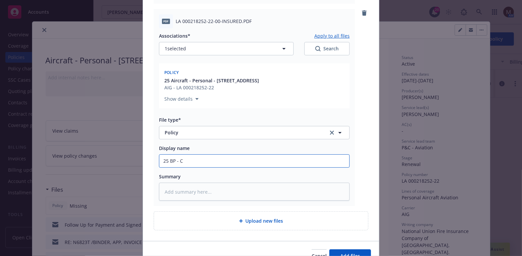
type textarea "x"
type input "25 BP -"
type textarea "x"
type input "25 BP - A"
type textarea "x"
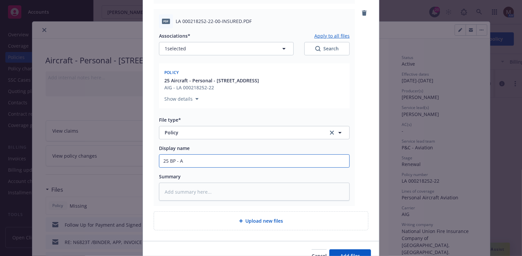
type input "25 BP - Ai"
type textarea "x"
type input "25 BP - A"
type textarea "x"
type input "25 BP - AI"
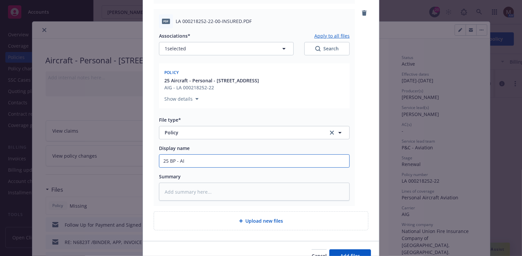
type textarea "x"
type input "25 BP - AIG"
type textarea "x"
type input "25 BP - AIG"
type textarea "x"
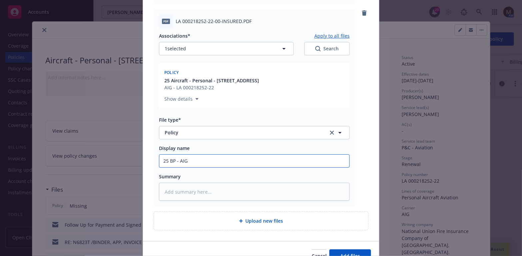
type input "25 BP - AIG P"
type textarea "x"
type input "25 BP - AIG Po"
type textarea "x"
type input "25 BP - AIG Pol"
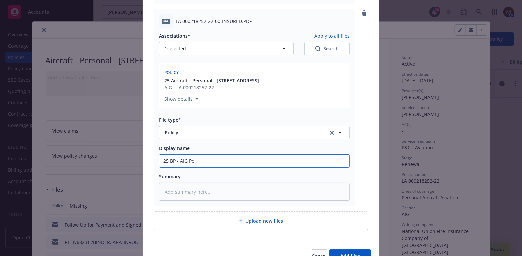
type textarea "x"
type input "25 BP - AIG Poli"
type textarea "x"
type input "25 BP - AIG Polic"
type textarea "x"
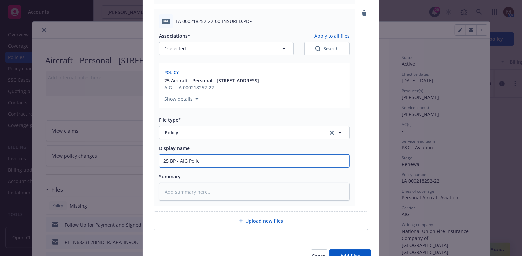
type input "25 BP - AIG Policy"
type textarea "x"
type input "25 BP - AIG Policy,"
type textarea "x"
type input "25 BP - AIG Policy,"
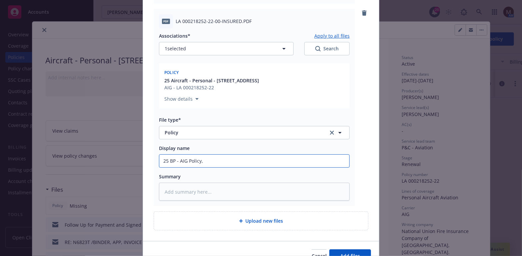
type textarea "x"
type input "25 BP - AIG Policy, e"
type textarea "x"
type input "25 BP - AIG Policy, ef"
type textarea "x"
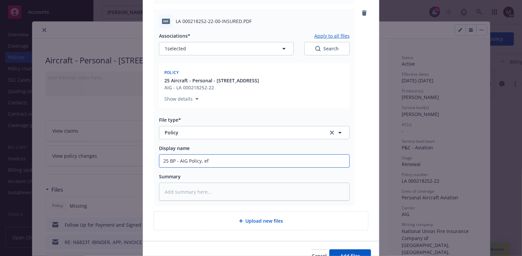
type input "25 BP - AIG Policy, eff"
type textarea "x"
type input "25 BP - AIG Policy, eff"
type textarea "x"
type input "25 BP - AIG Policy, eff 0"
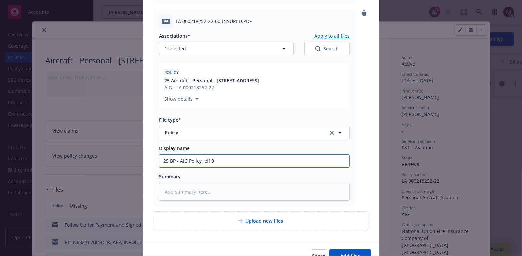
type textarea "x"
type input "25 BP - AIG Policy, eff 09"
type textarea "x"
type input "25 BP - AIG Policy, eff 09."
type textarea "x"
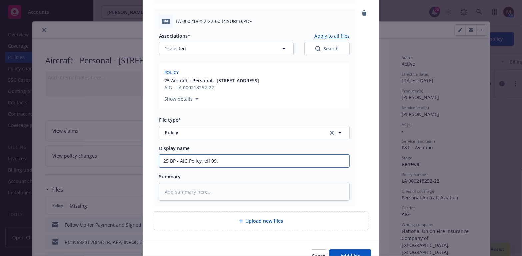
type input "25 BP - AIG Policy, eff 09.0"
type textarea "x"
type input "25 BP - AIG Policy, eff 09.05"
type textarea "x"
type input "25 BP - AIG Policy, eff 09.05."
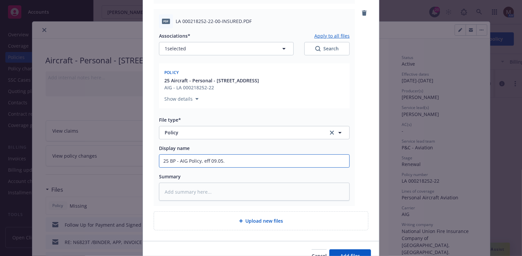
type textarea "x"
type input "25 BP - AIG Policy, eff 09.05.2"
type textarea "x"
type input "25 BP - AIG Policy, eff [DATE]"
type textarea "x"
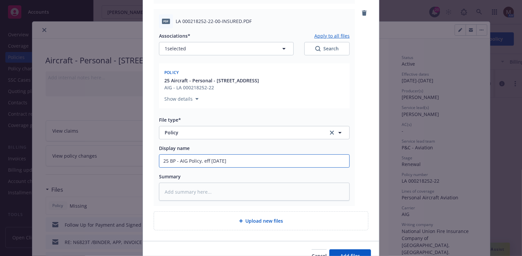
type input "25 BP - AIG Policy, eff 09.05.202"
type textarea "x"
drag, startPoint x: 255, startPoint y: 163, endPoint x: 144, endPoint y: 162, distance: 110.6
type input "25 BP - AIG Policy, eff [DATE]"
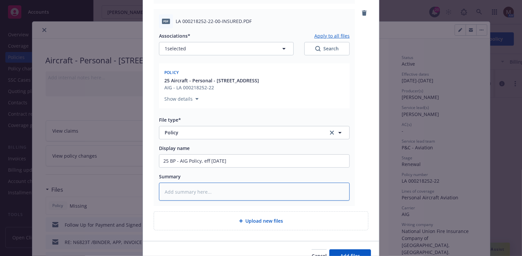
click at [175, 194] on textarea at bounding box center [254, 192] width 191 height 18
paste textarea "25 BP - AIG Policy, eff [DATE]"
type textarea "x"
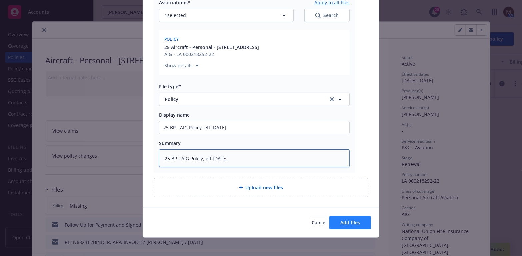
type textarea "25 BP - AIG Policy, eff [DATE]"
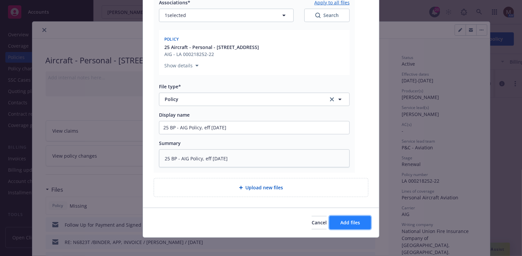
click at [347, 220] on span "Add files" at bounding box center [350, 222] width 20 height 6
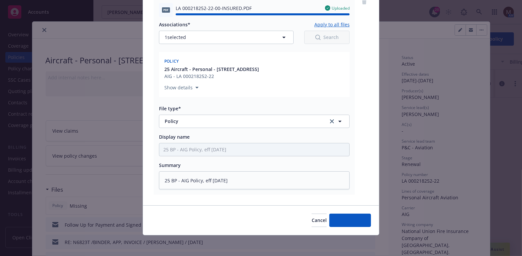
type textarea "x"
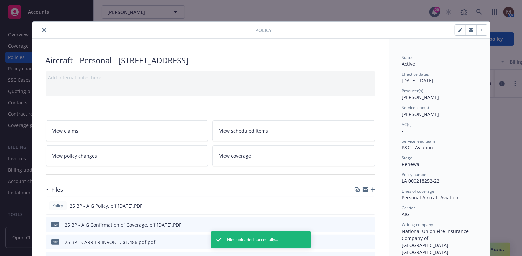
click at [42, 28] on icon "close" at bounding box center [44, 30] width 4 height 4
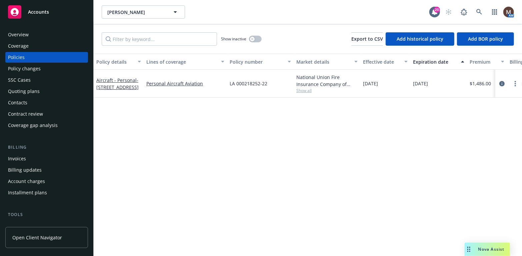
drag, startPoint x: 19, startPoint y: 156, endPoint x: 24, endPoint y: 156, distance: 4.7
click at [19, 156] on div "Invoices" at bounding box center [17, 158] width 18 height 11
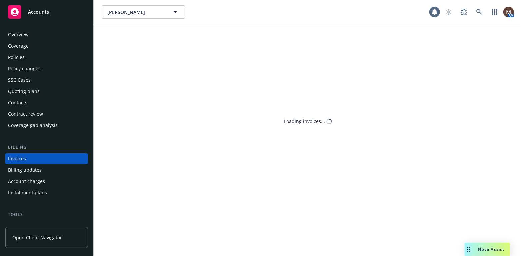
scroll to position [20, 0]
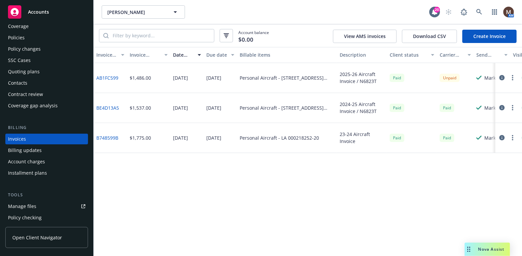
click at [21, 36] on div "Policies" at bounding box center [16, 37] width 17 height 11
